Goal: Information Seeking & Learning: Learn about a topic

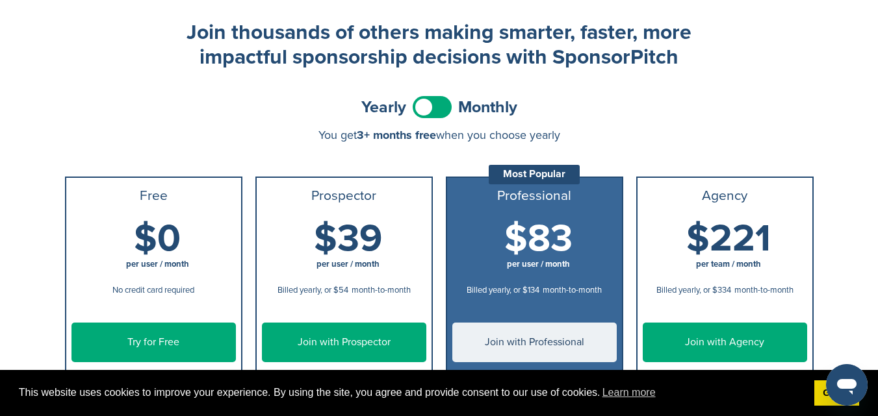
scroll to position [130, 0]
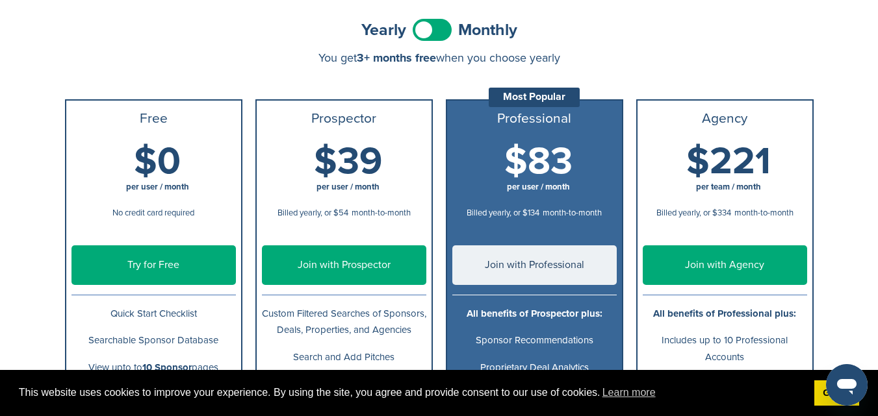
click at [419, 31] on span at bounding box center [432, 30] width 39 height 22
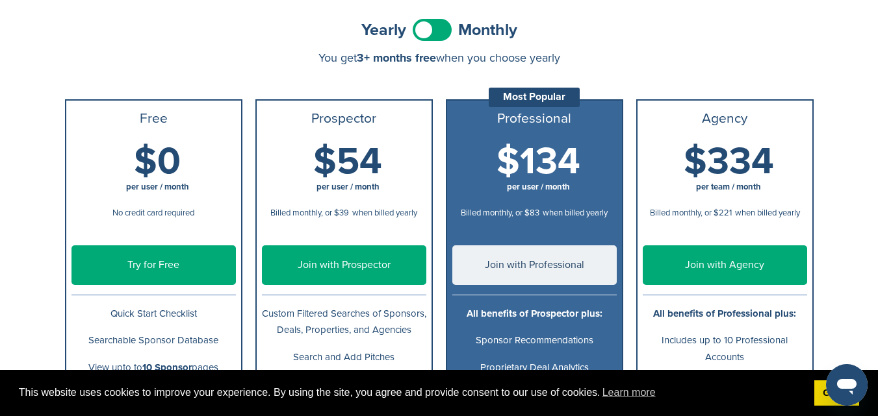
click at [426, 31] on span at bounding box center [432, 30] width 39 height 22
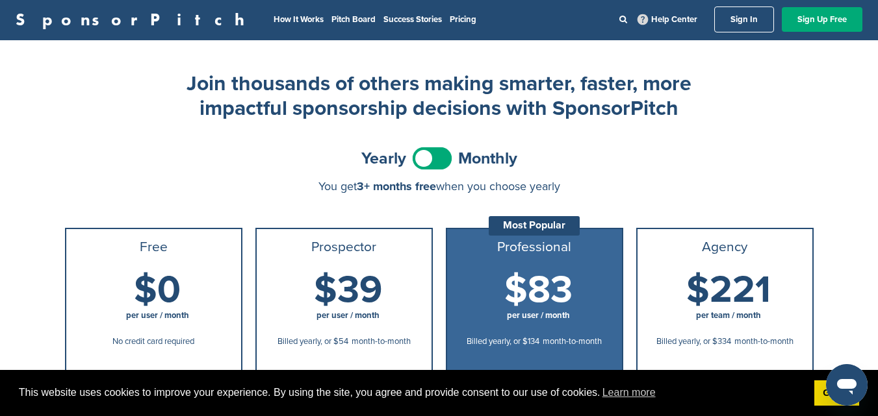
scroll to position [0, 0]
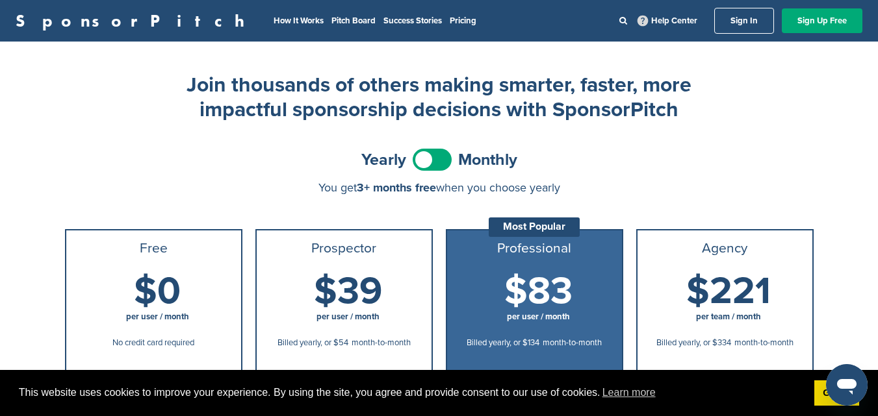
click at [274, 15] on li "How It Works" at bounding box center [299, 21] width 50 height 14
click at [274, 23] on link "How It Works" at bounding box center [299, 21] width 50 height 10
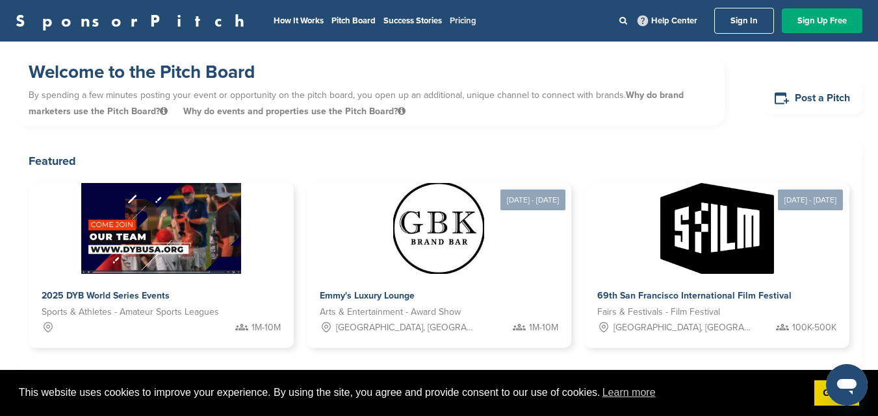
click at [450, 17] on link "Pricing" at bounding box center [463, 21] width 27 height 10
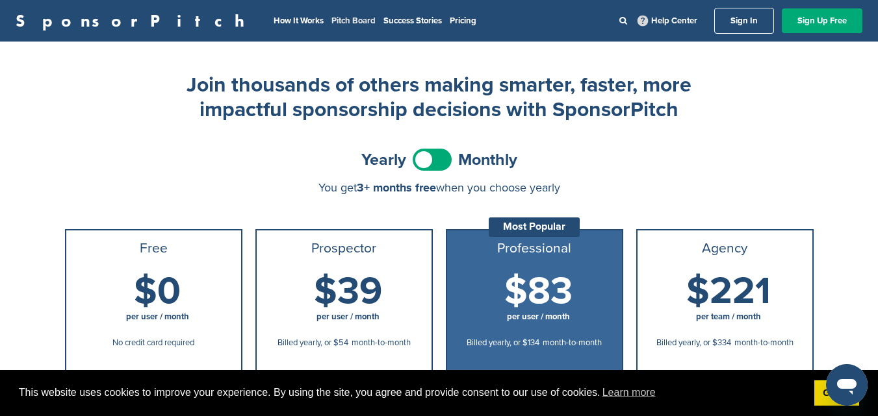
click at [331, 18] on link "Pitch Board" at bounding box center [353, 21] width 44 height 10
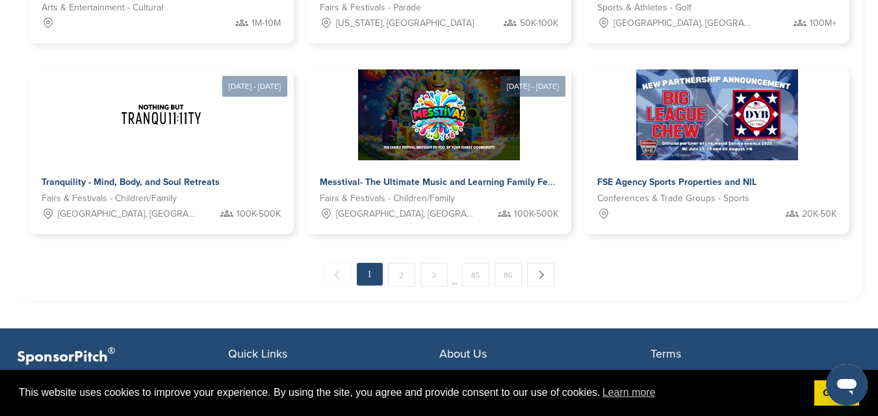
scroll to position [968, 0]
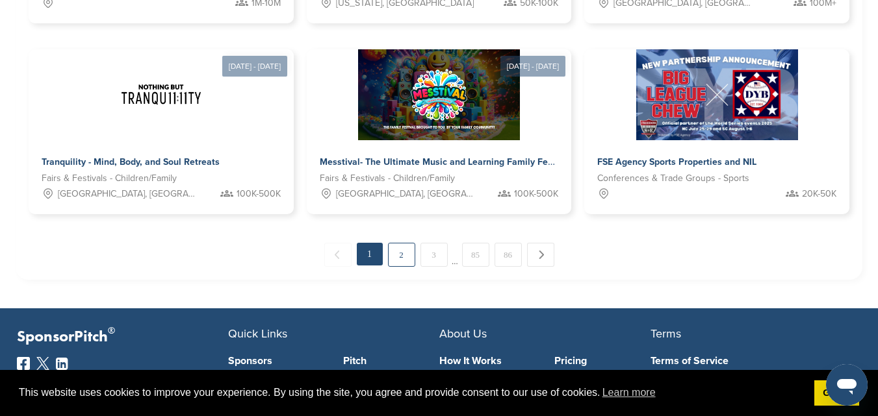
click at [399, 243] on link "2" at bounding box center [401, 255] width 27 height 24
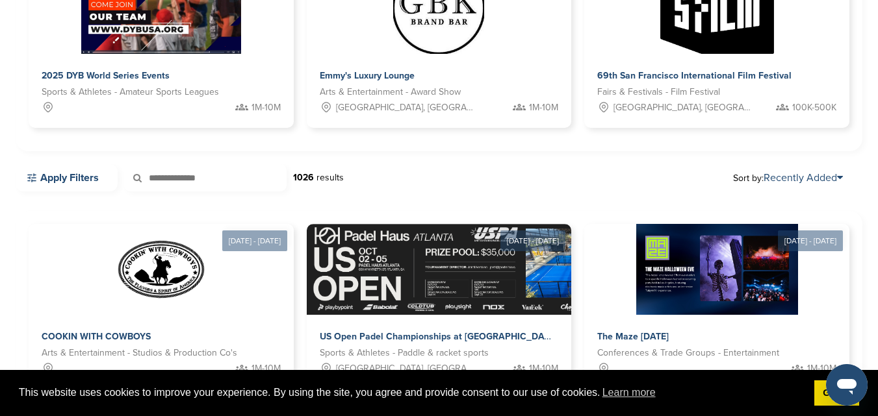
scroll to position [260, 0]
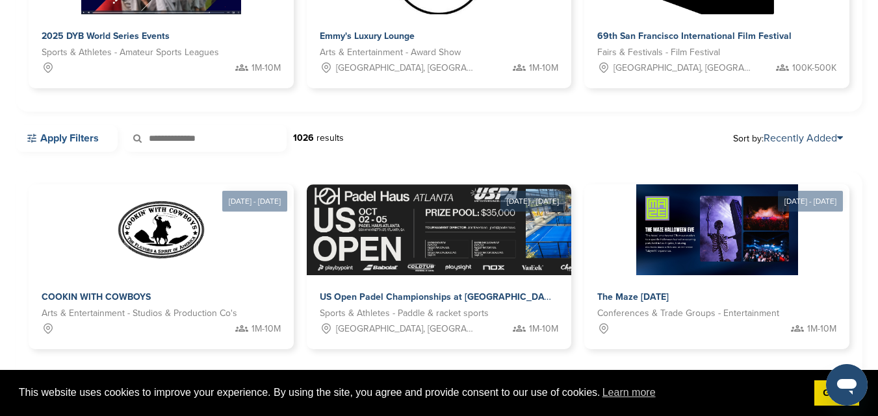
click at [65, 134] on link "Apply Filters" at bounding box center [67, 138] width 102 height 27
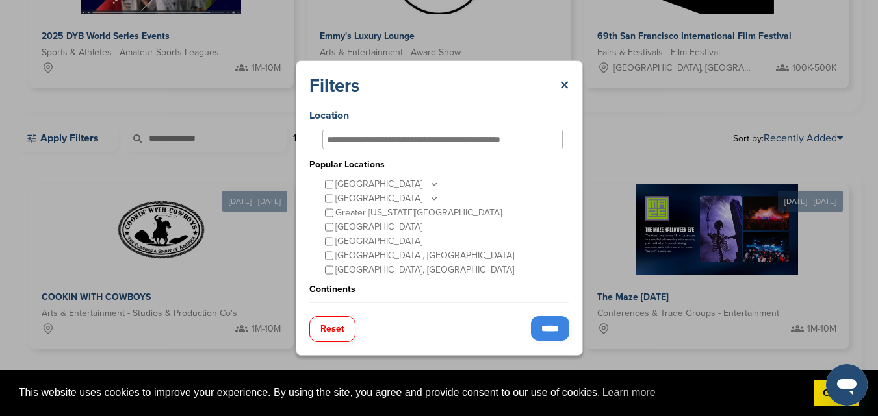
click at [429, 201] on icon at bounding box center [434, 198] width 10 height 11
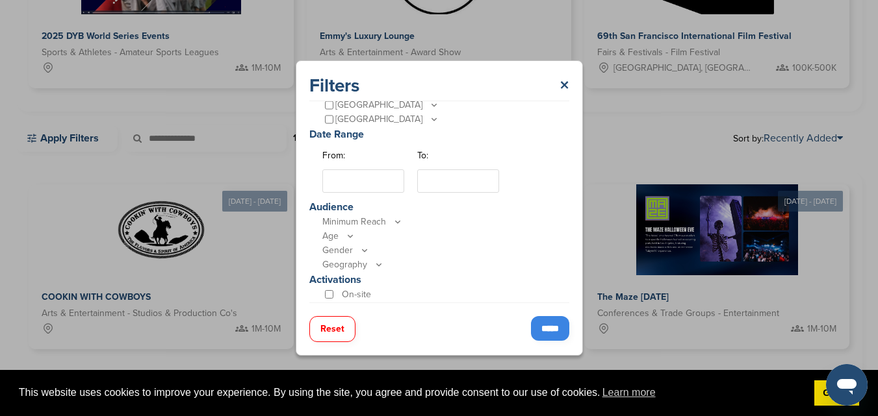
scroll to position [321, 0]
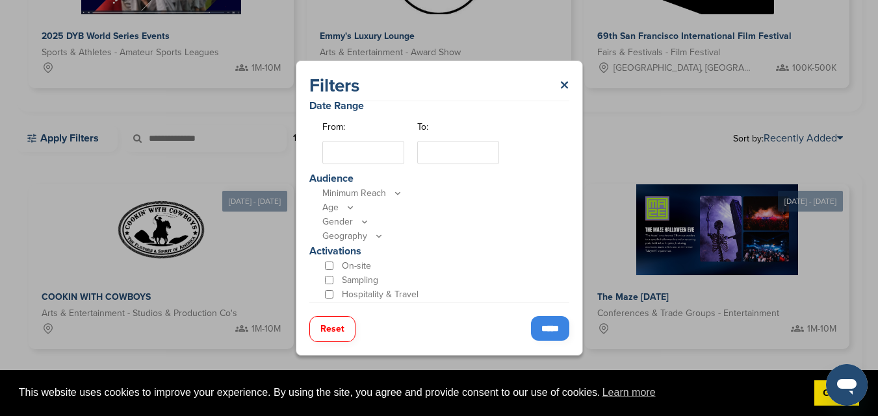
click at [350, 192] on p "Minimum Reach" at bounding box center [442, 193] width 240 height 14
click at [366, 196] on p "Minimum Reach" at bounding box center [442, 193] width 240 height 14
click at [394, 194] on icon at bounding box center [397, 193] width 10 height 11
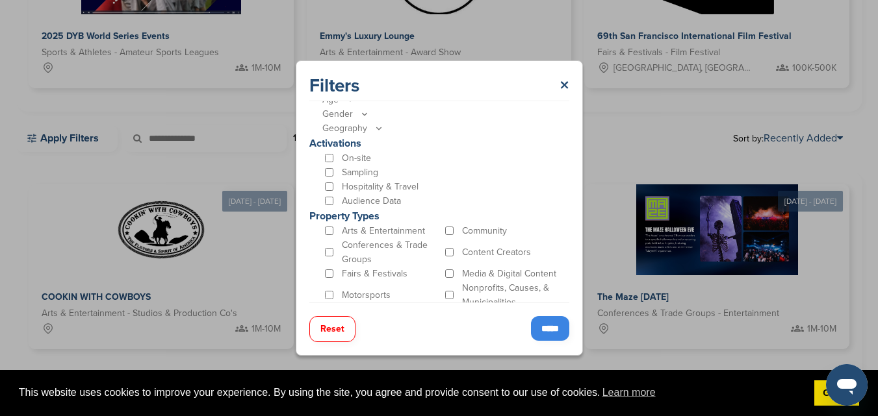
scroll to position [450, 0]
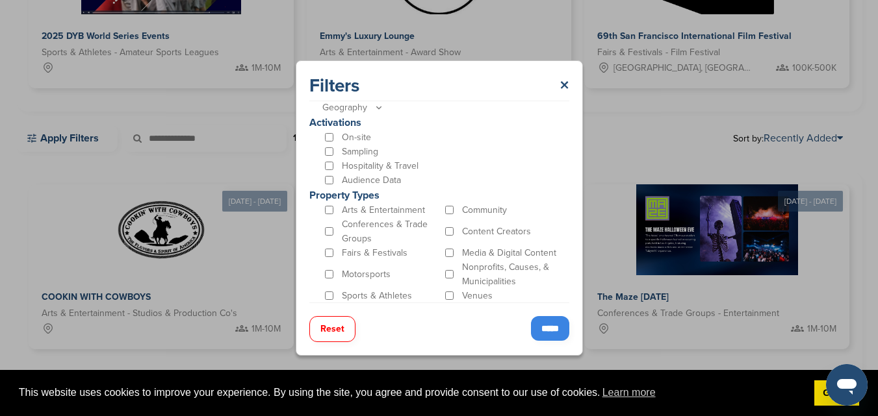
click at [374, 112] on icon at bounding box center [379, 107] width 10 height 11
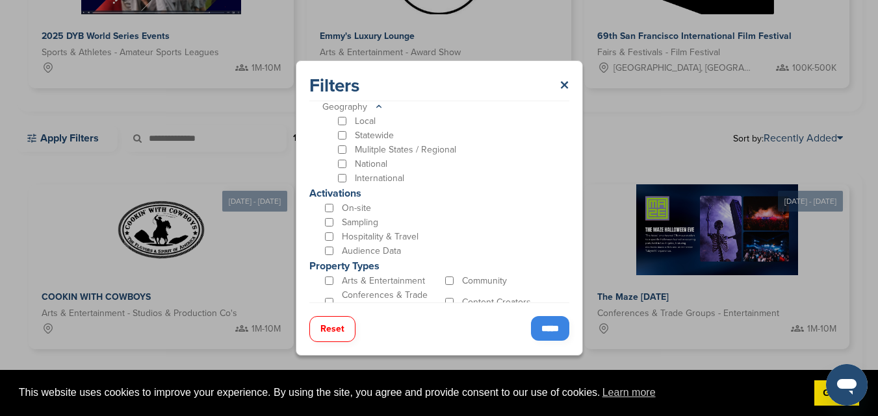
click at [377, 110] on icon at bounding box center [379, 106] width 10 height 11
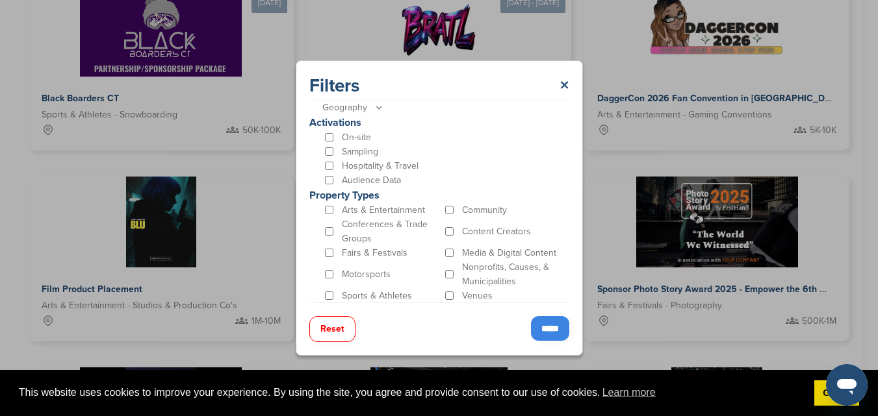
scroll to position [715, 0]
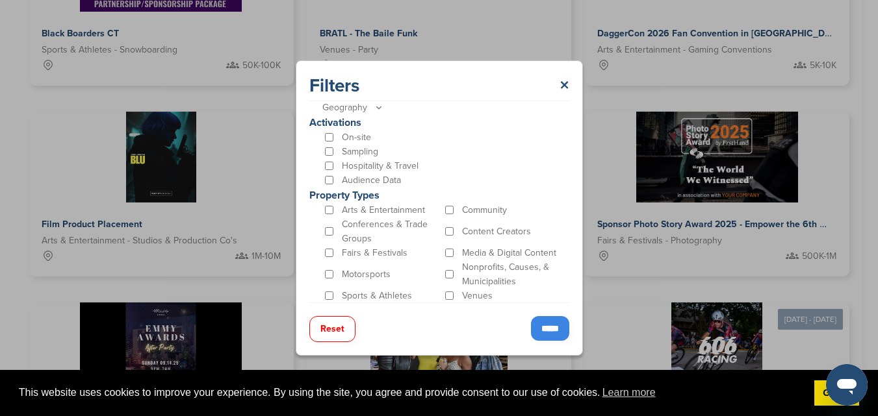
click at [531, 325] on input "*****" at bounding box center [550, 328] width 38 height 25
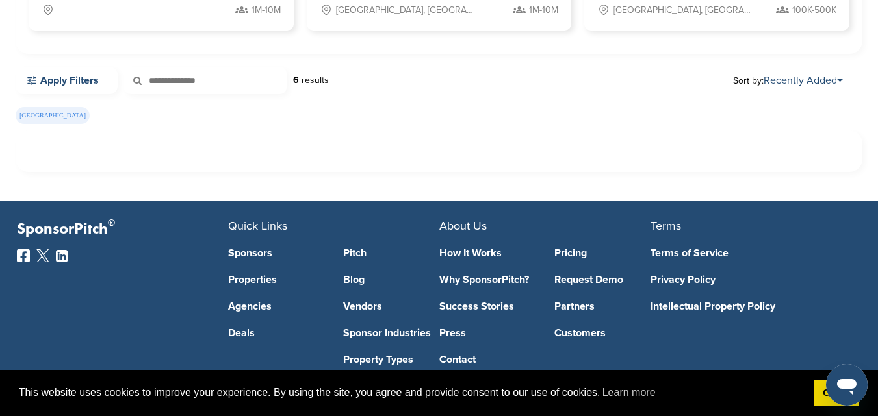
scroll to position [325, 0]
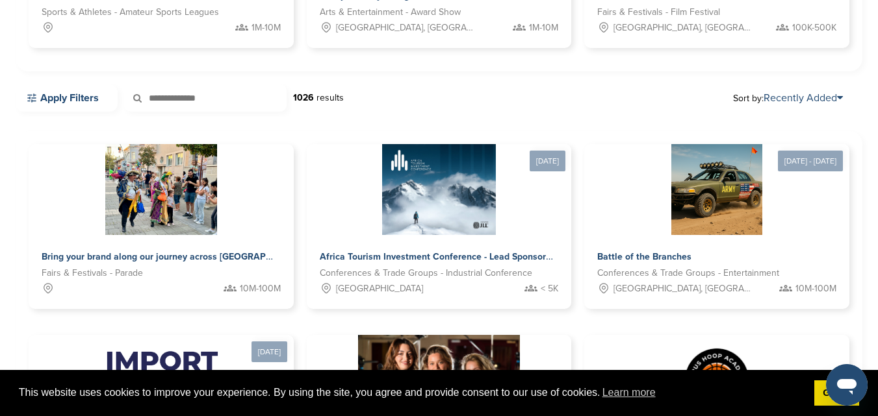
scroll to position [260, 0]
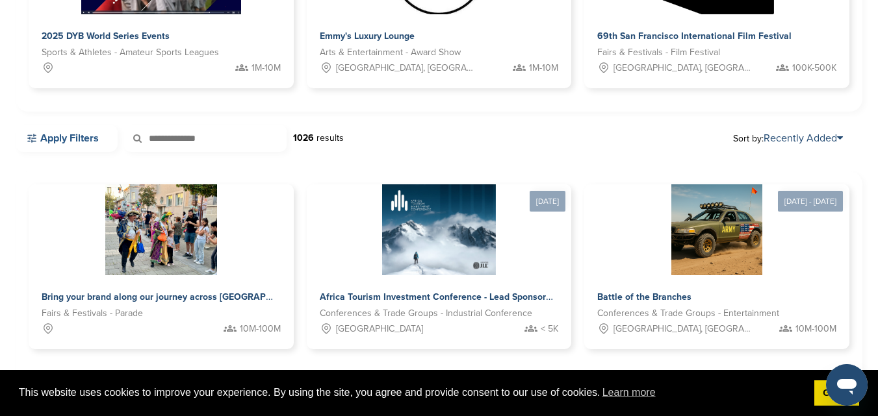
click at [88, 133] on link "Apply Filters" at bounding box center [67, 138] width 102 height 27
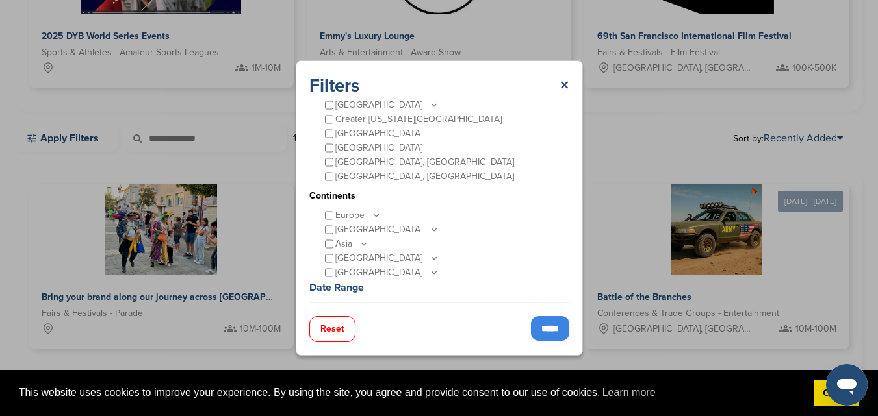
scroll to position [65, 0]
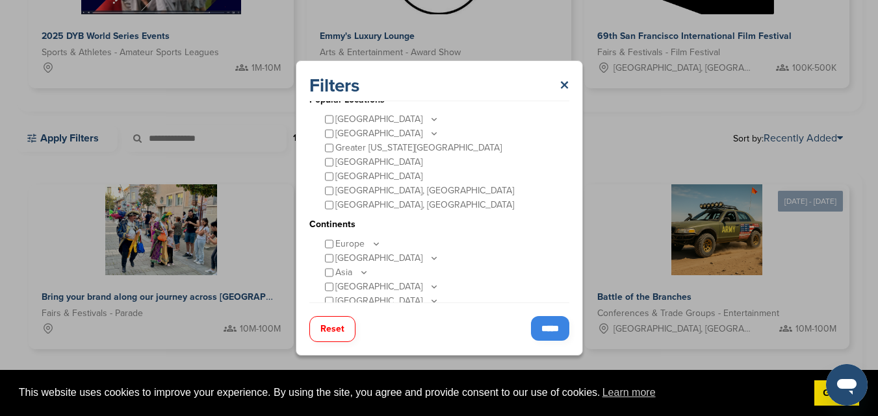
click at [371, 136] on p "[GEOGRAPHIC_DATA]" at bounding box center [387, 134] width 104 height 14
click at [429, 133] on icon at bounding box center [434, 133] width 10 height 11
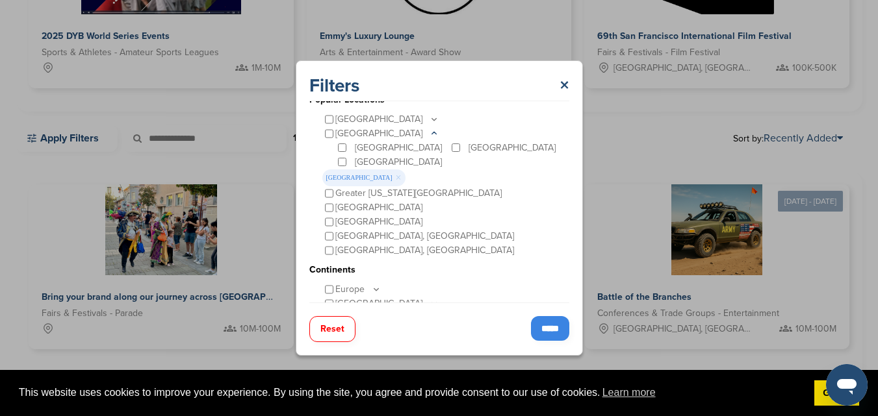
click at [541, 324] on input "*****" at bounding box center [550, 328] width 38 height 25
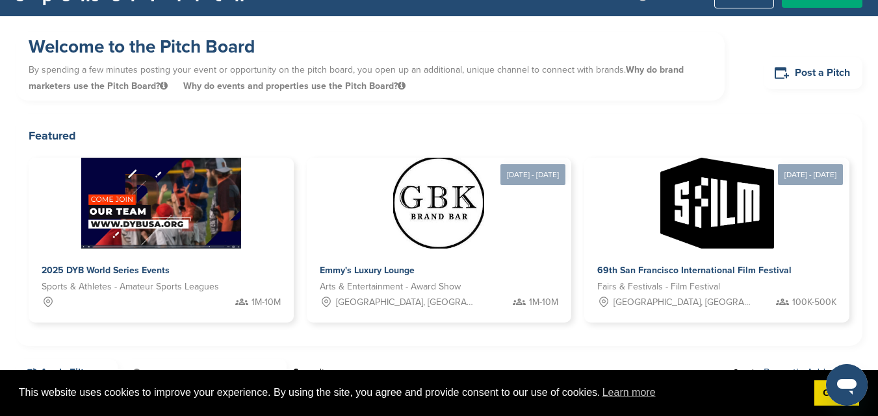
scroll to position [0, 0]
